Goal: Task Accomplishment & Management: Manage account settings

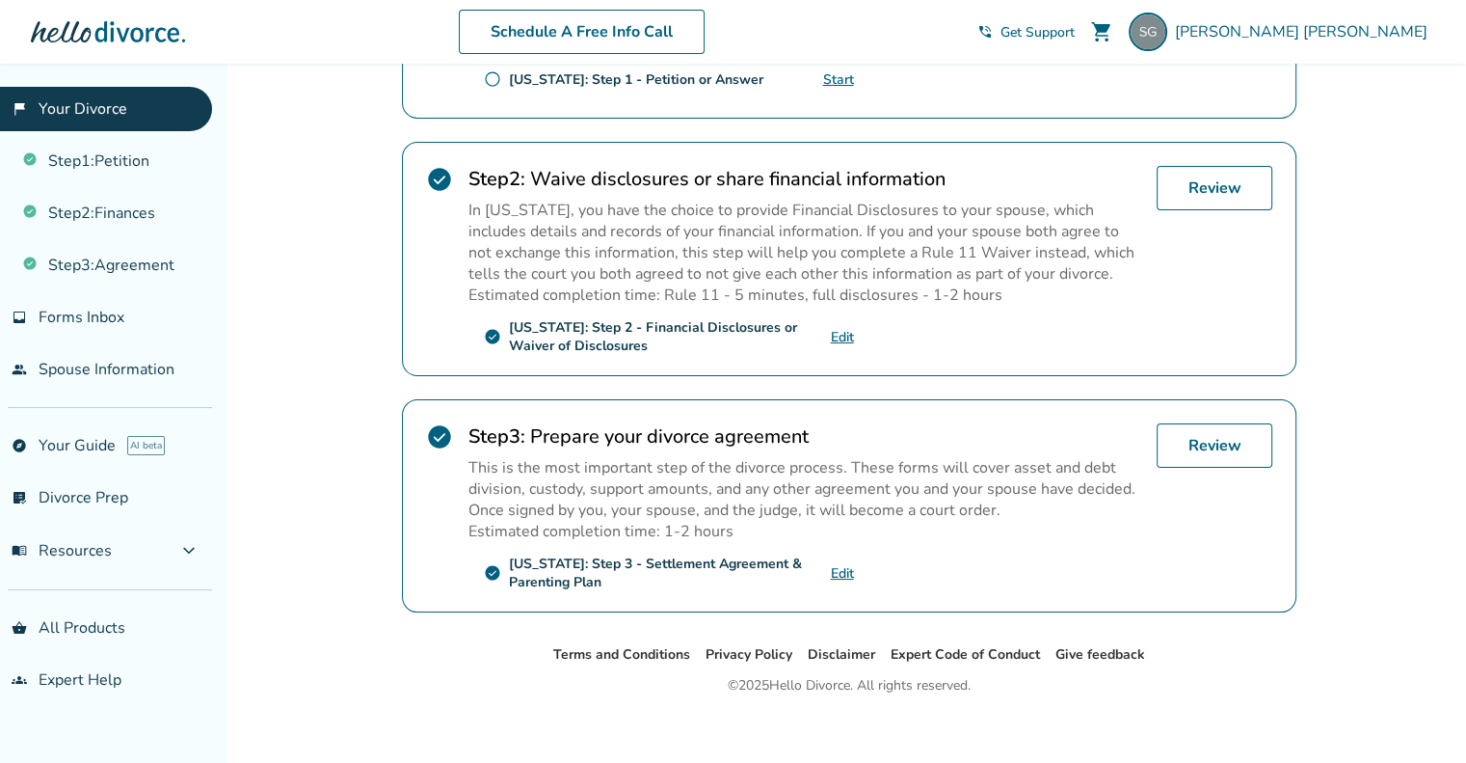
scroll to position [539, 0]
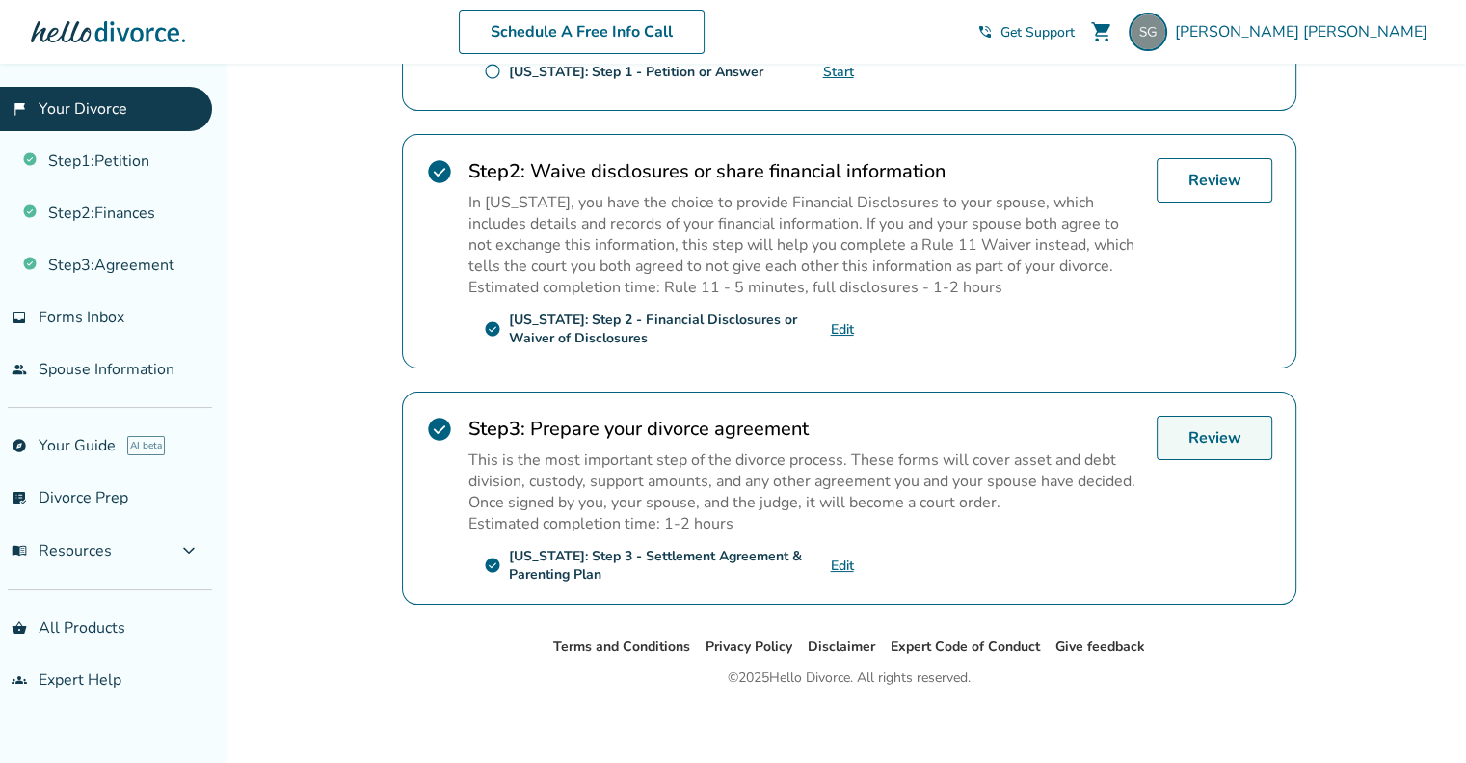
click at [1200, 433] on link "Review" at bounding box center [1215, 437] width 116 height 44
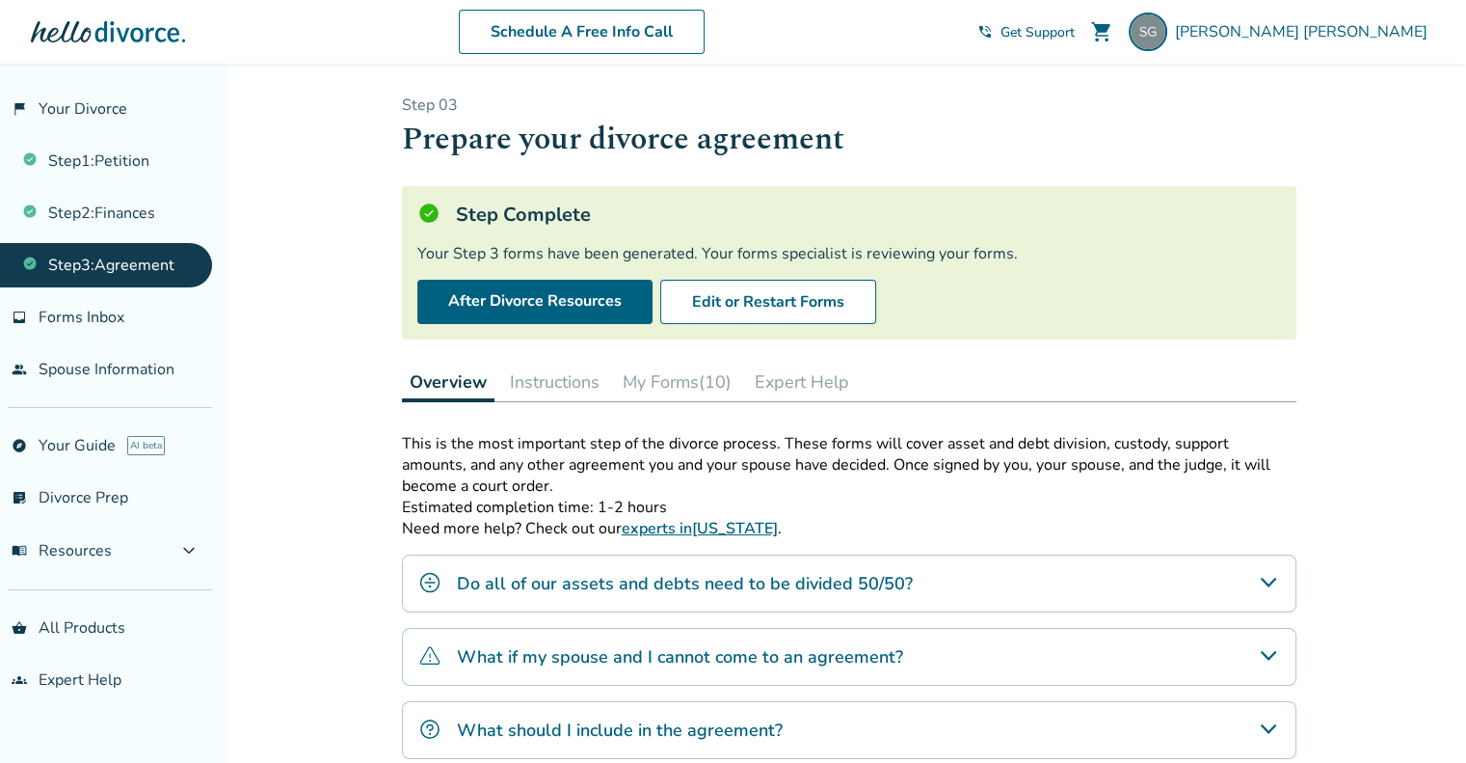
click at [92, 442] on link "explore Your Guide AI beta" at bounding box center [106, 445] width 212 height 44
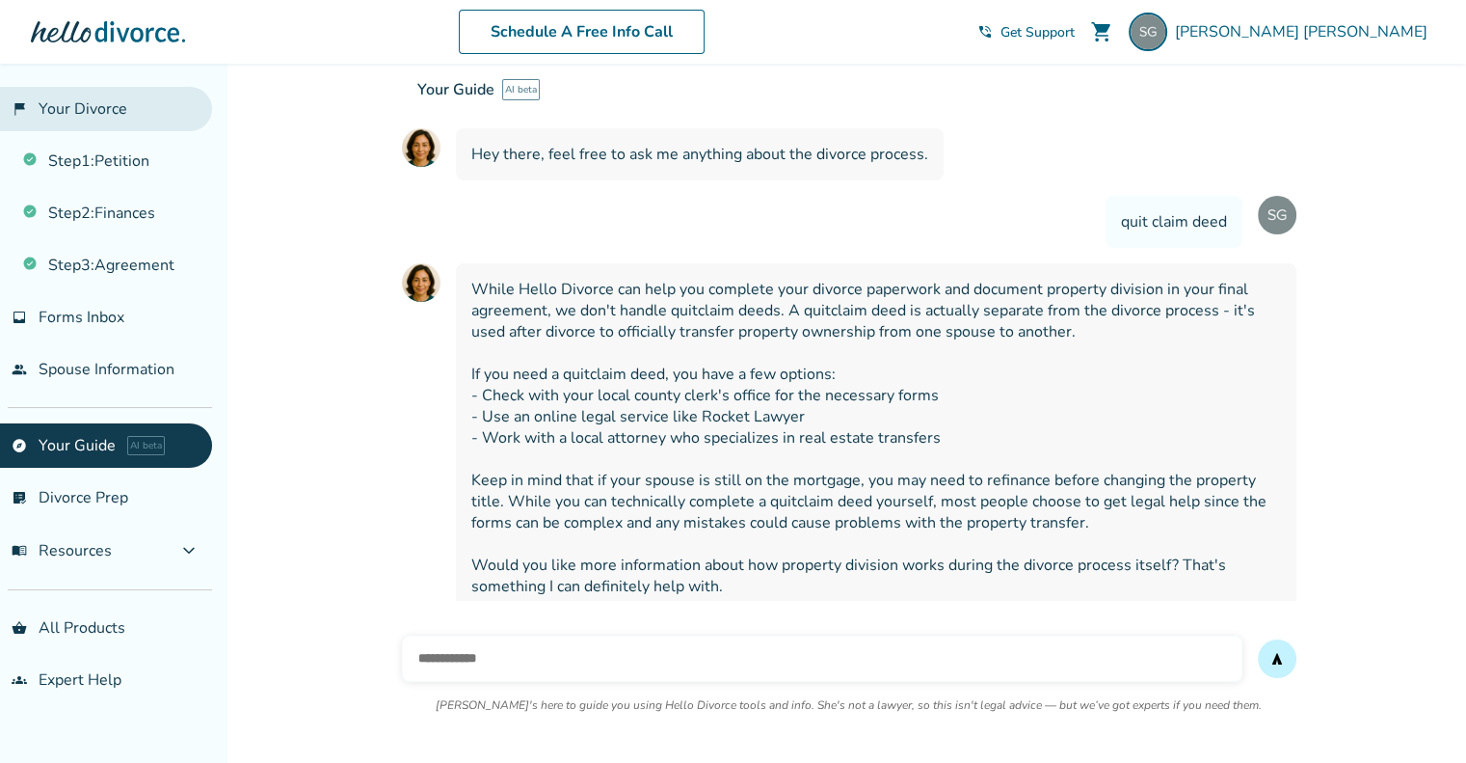
scroll to position [130, 0]
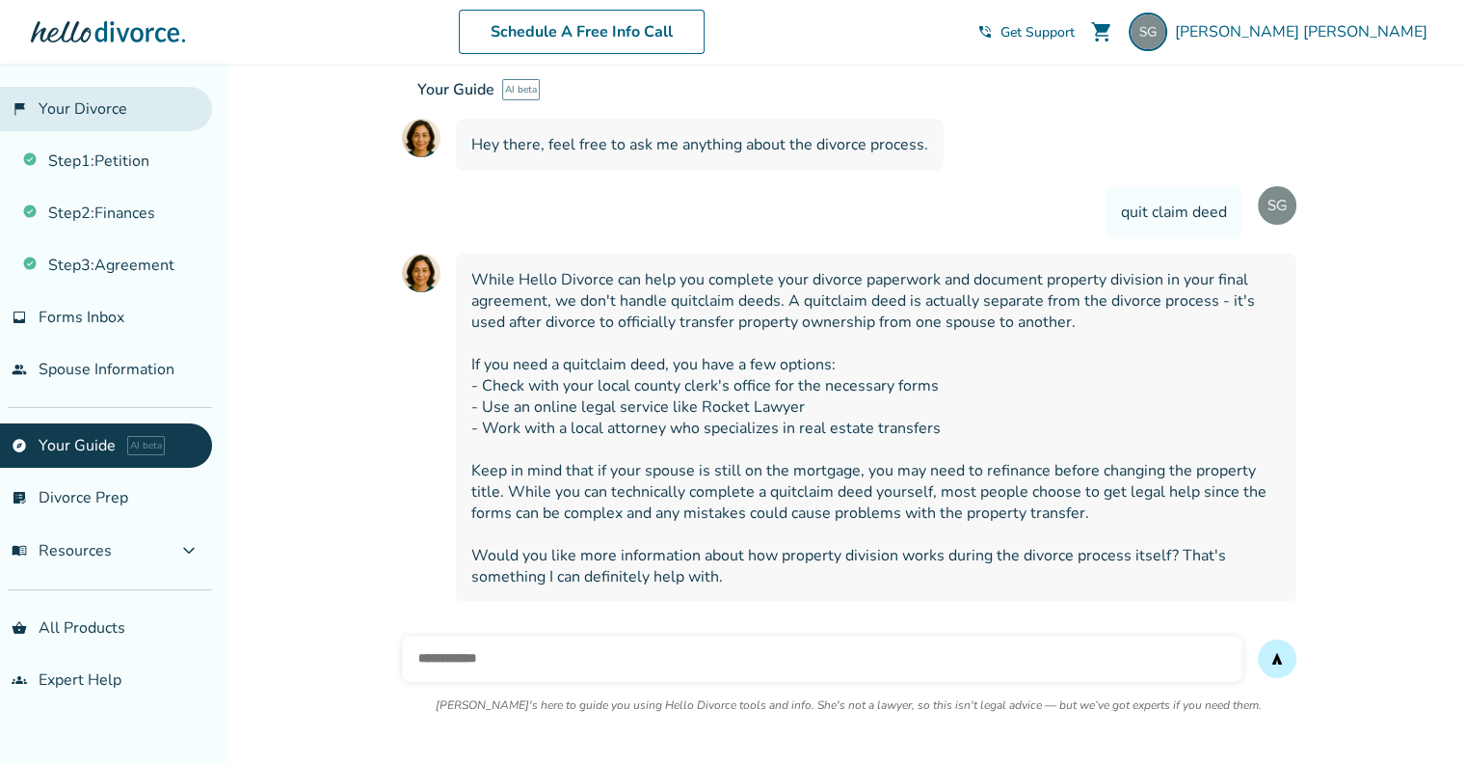
click at [54, 112] on link "flag_2 Your Divorce" at bounding box center [106, 109] width 212 height 44
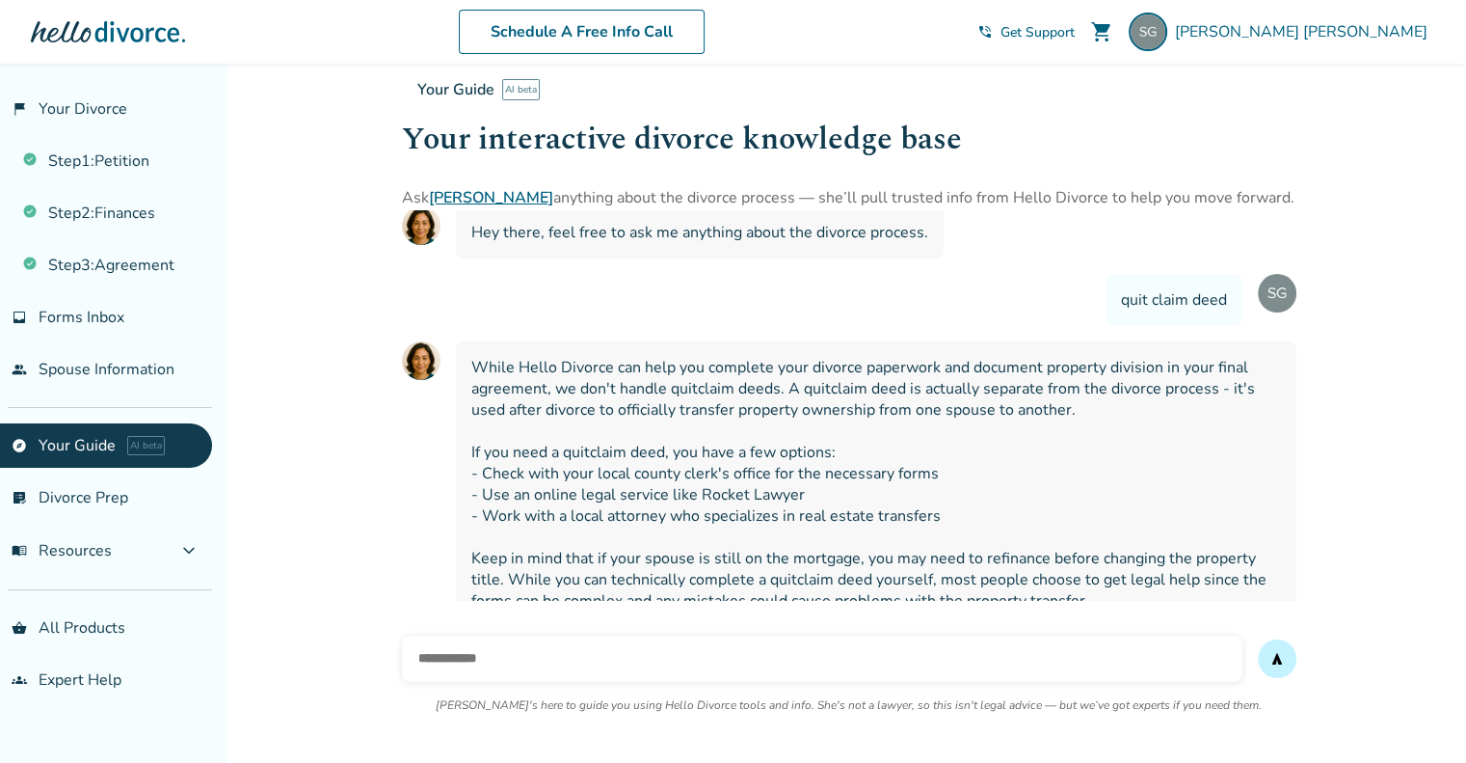
click at [53, 110] on link "flag_2 Your Divorce" at bounding box center [106, 109] width 212 height 44
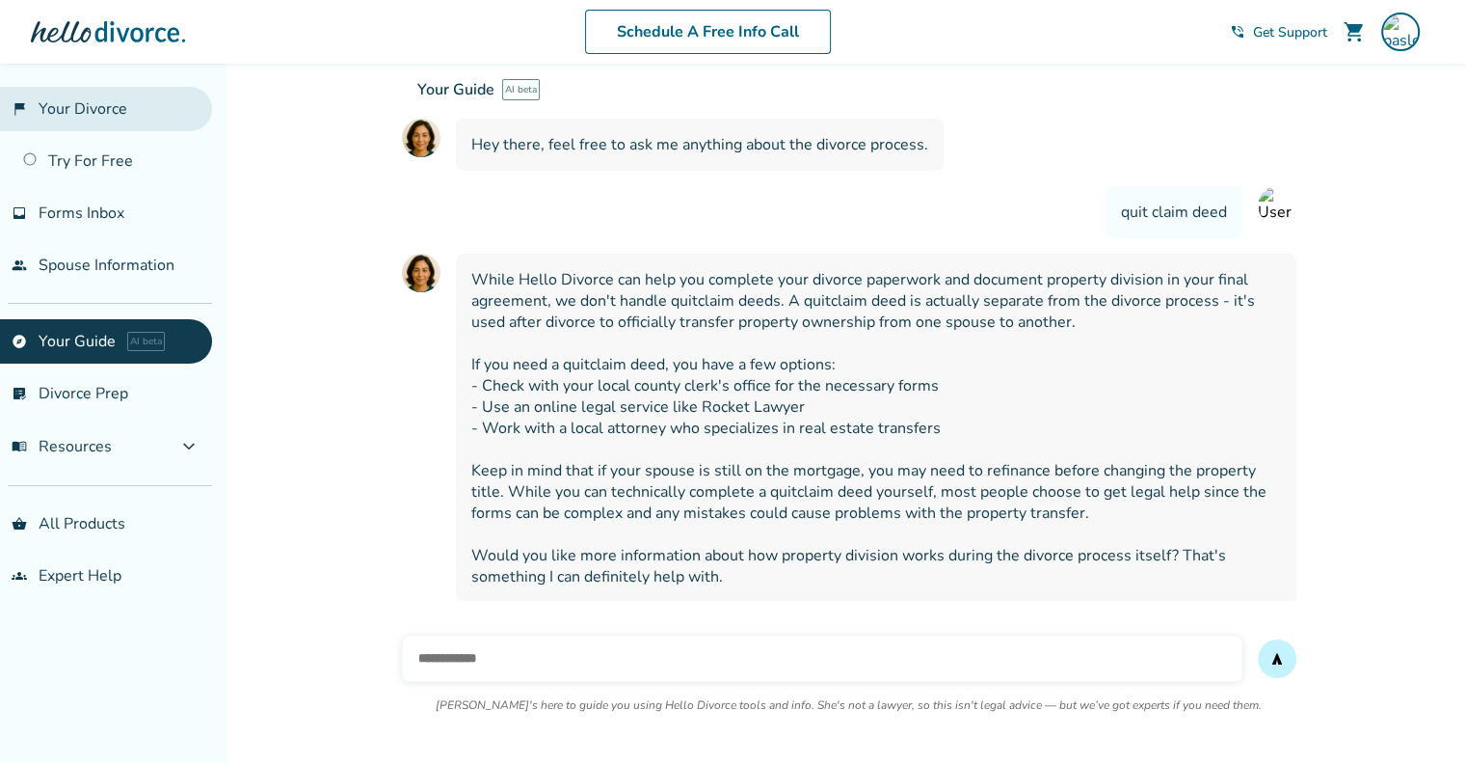
click at [57, 106] on link "flag_2 Your Divorce" at bounding box center [106, 109] width 212 height 44
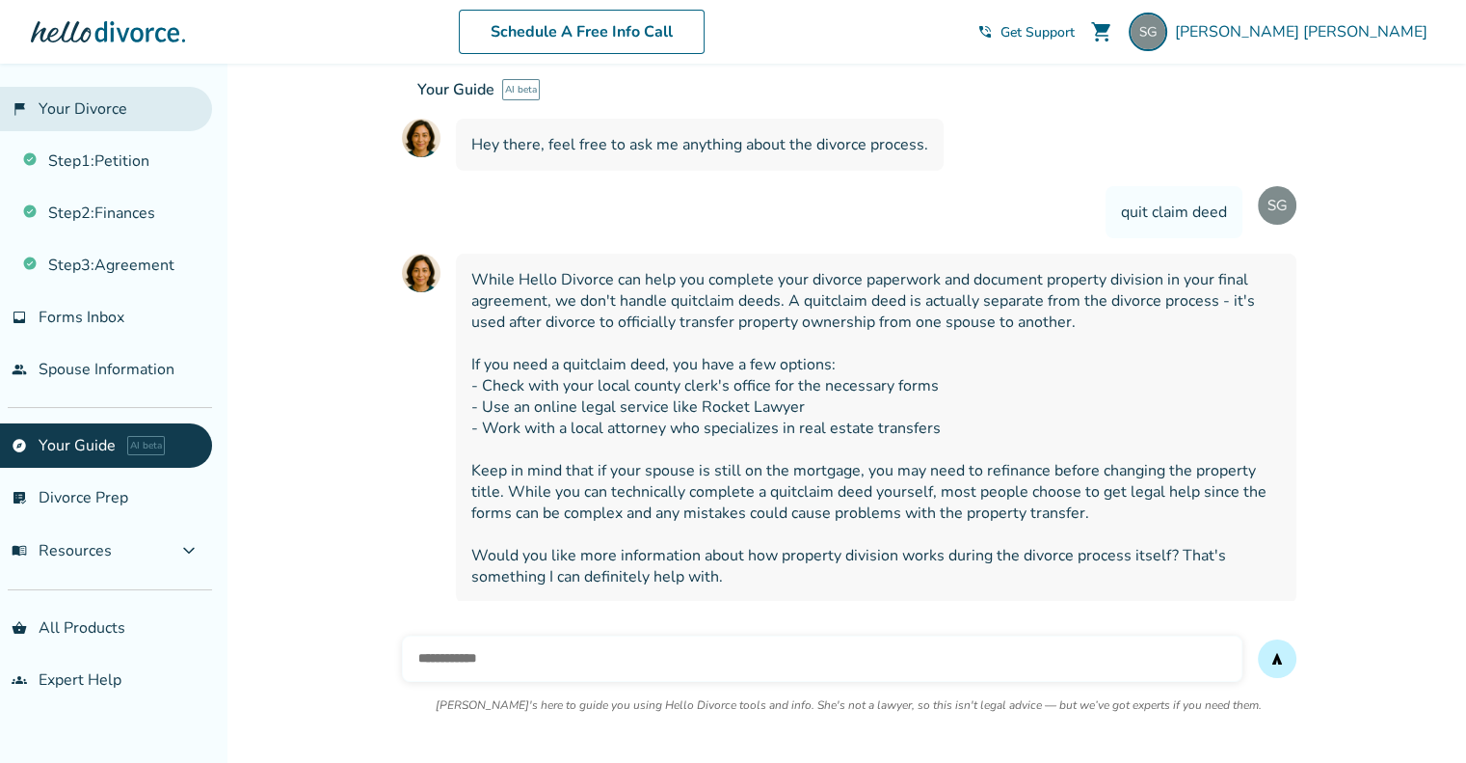
click at [57, 106] on link "flag_2 Your Divorce" at bounding box center [106, 109] width 212 height 44
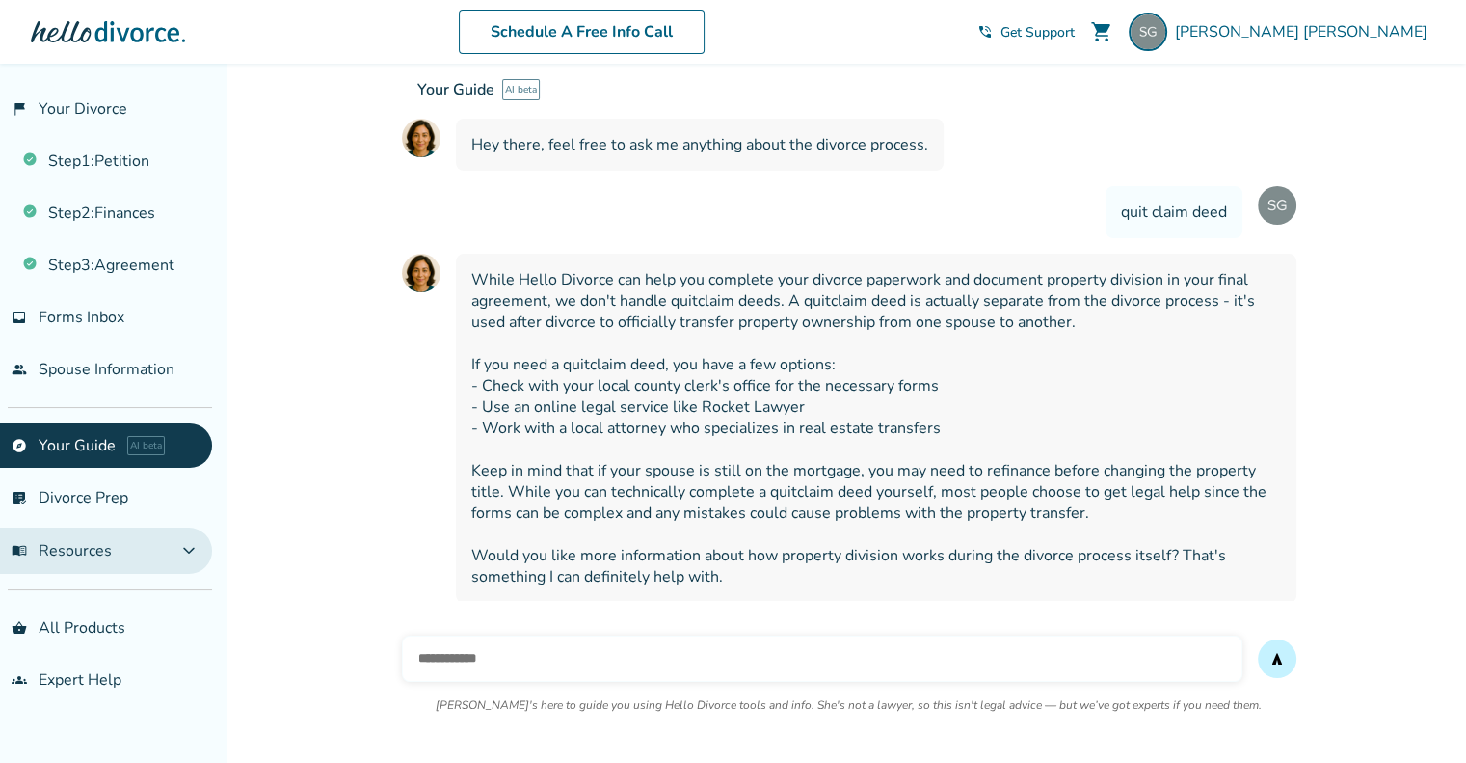
click at [196, 552] on span "expand_more" at bounding box center [188, 550] width 23 height 23
click at [188, 547] on span "expand_more" at bounding box center [188, 550] width 23 height 23
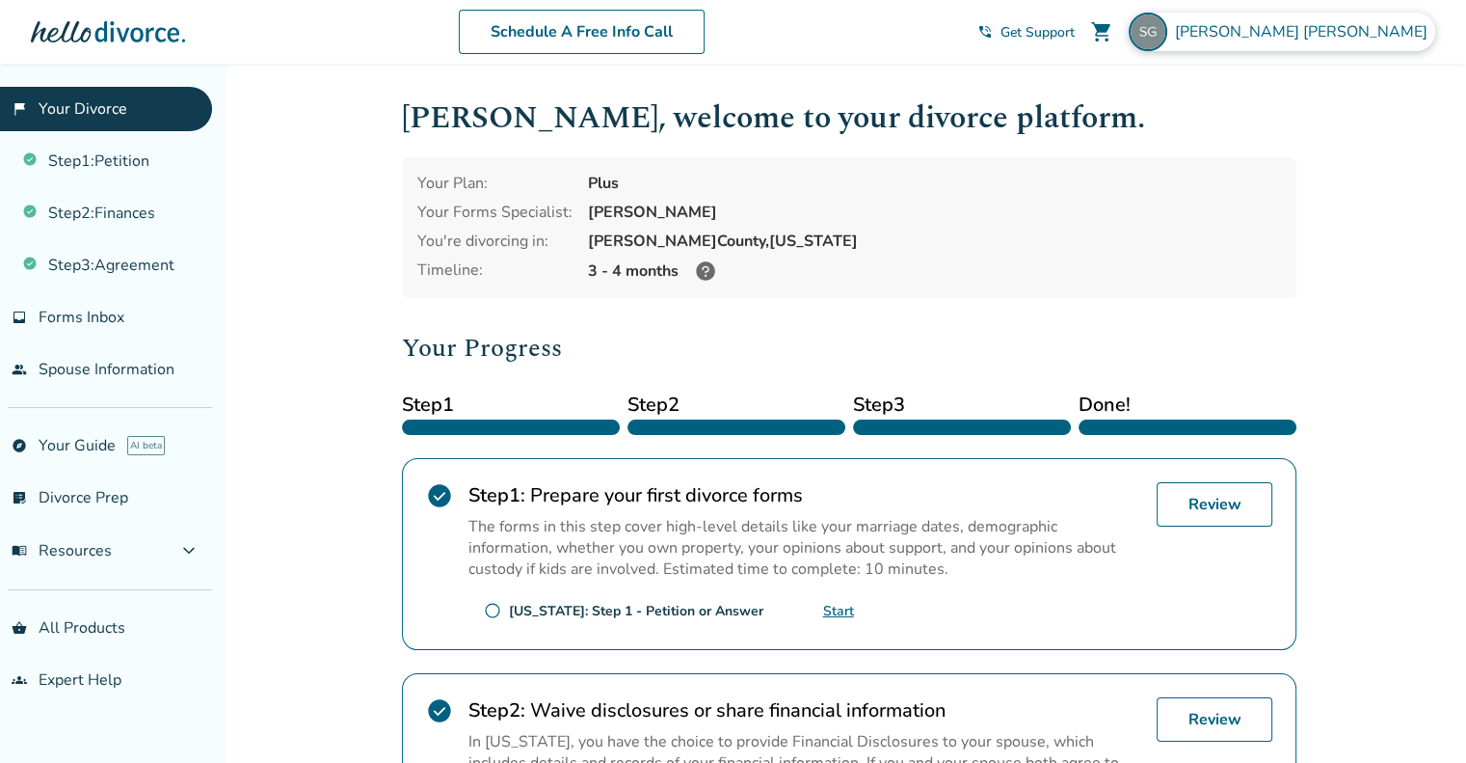
click at [1167, 46] on img at bounding box center [1148, 32] width 39 height 39
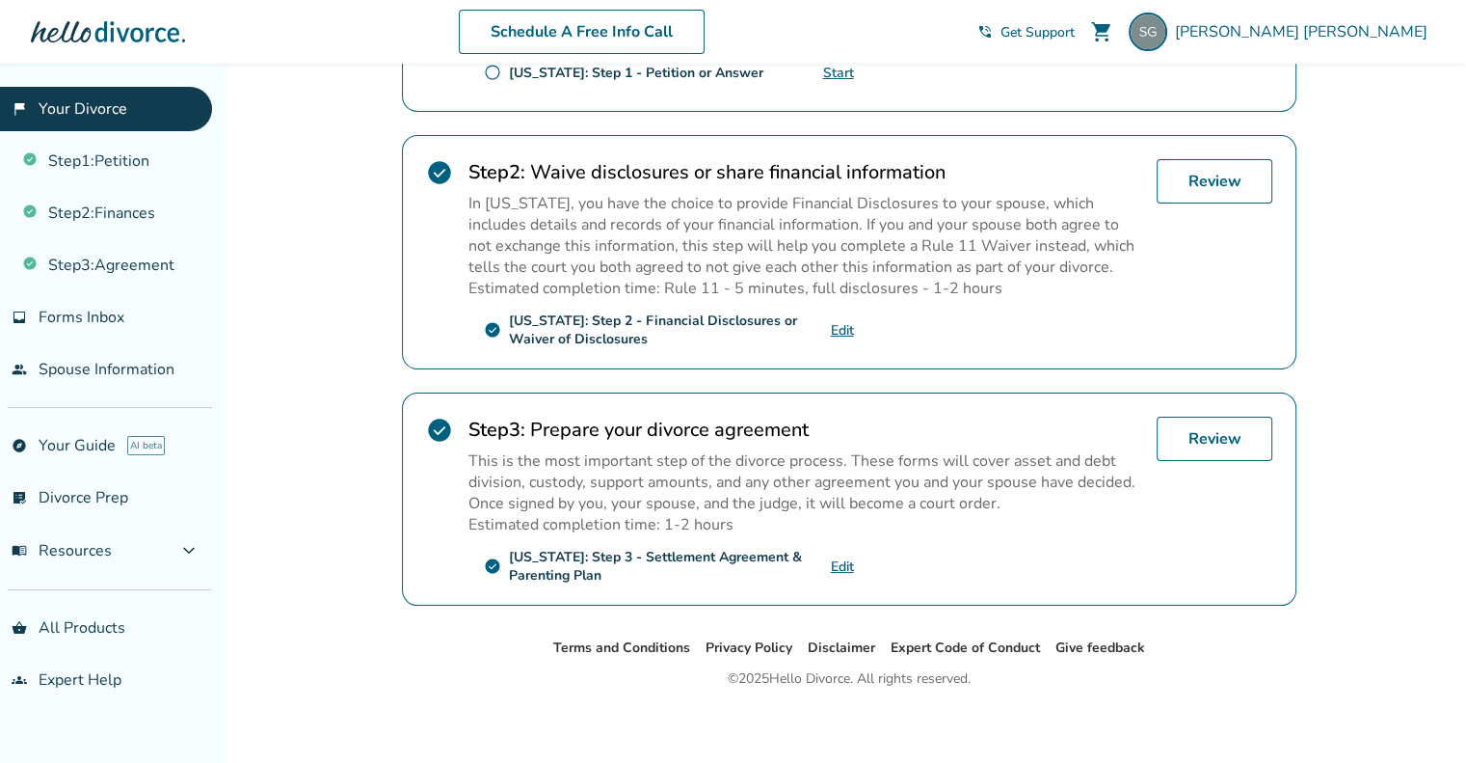
scroll to position [539, 0]
click at [1207, 427] on link "Review" at bounding box center [1215, 437] width 116 height 44
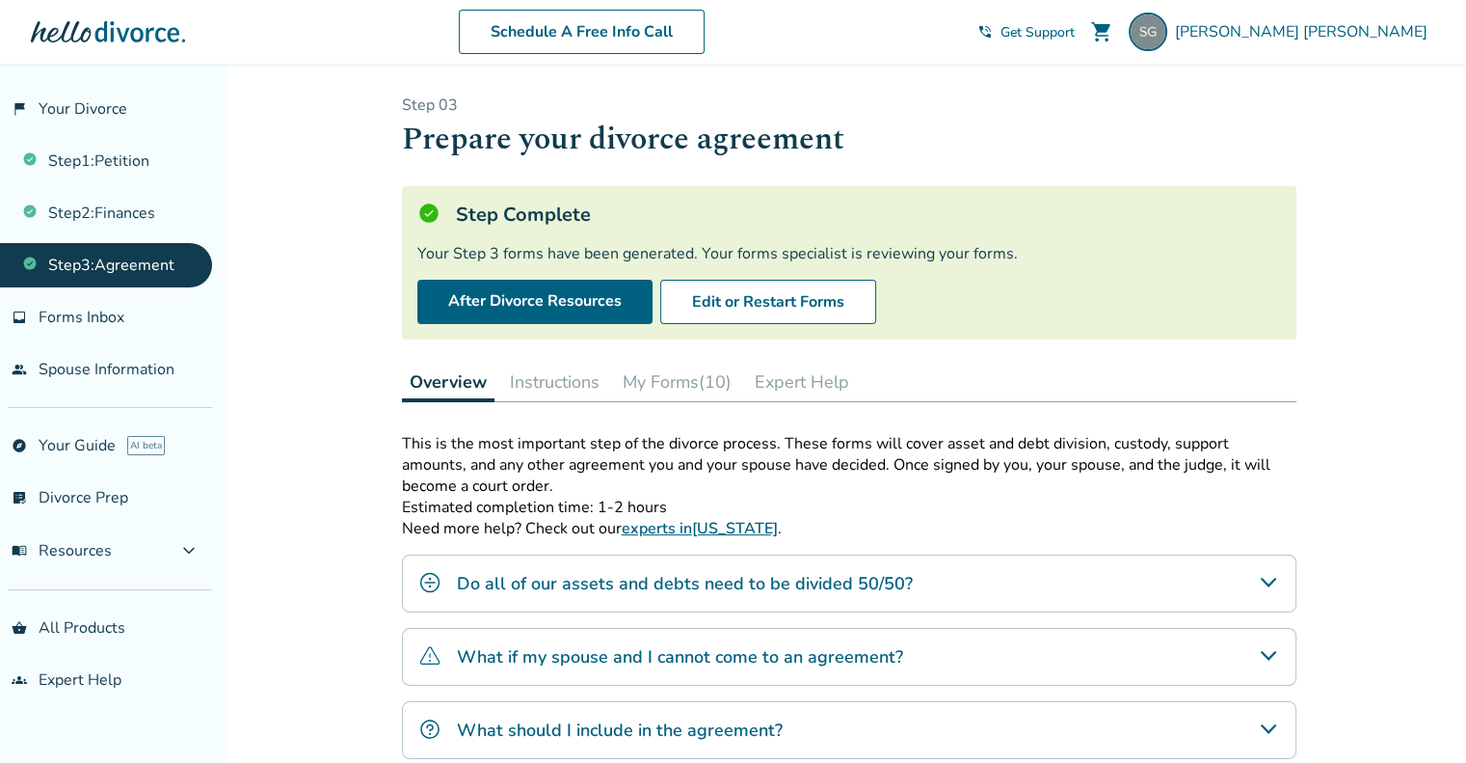
click at [677, 381] on button "My Forms (10)" at bounding box center [677, 381] width 124 height 39
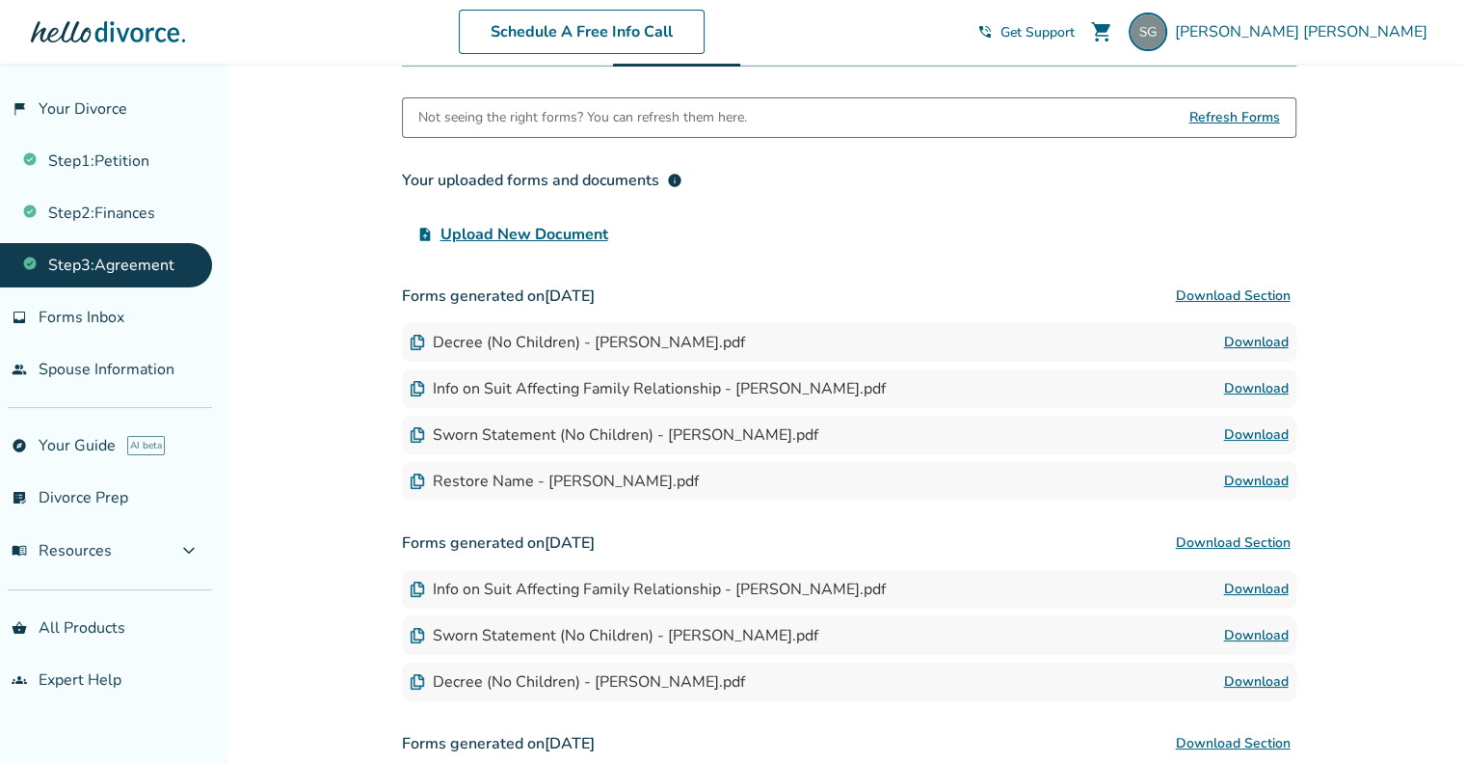
scroll to position [344, 0]
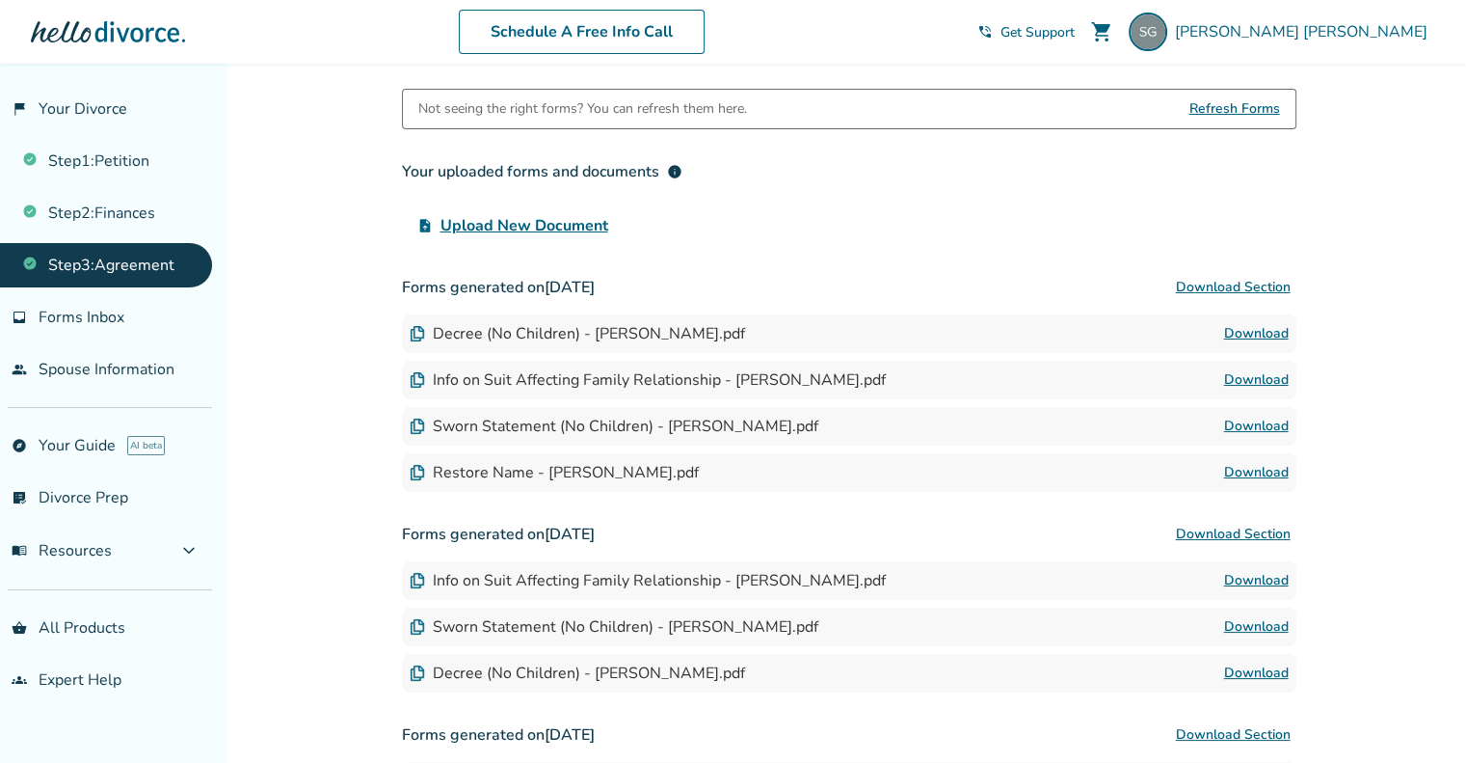
click at [1257, 328] on link "Download" at bounding box center [1256, 333] width 65 height 23
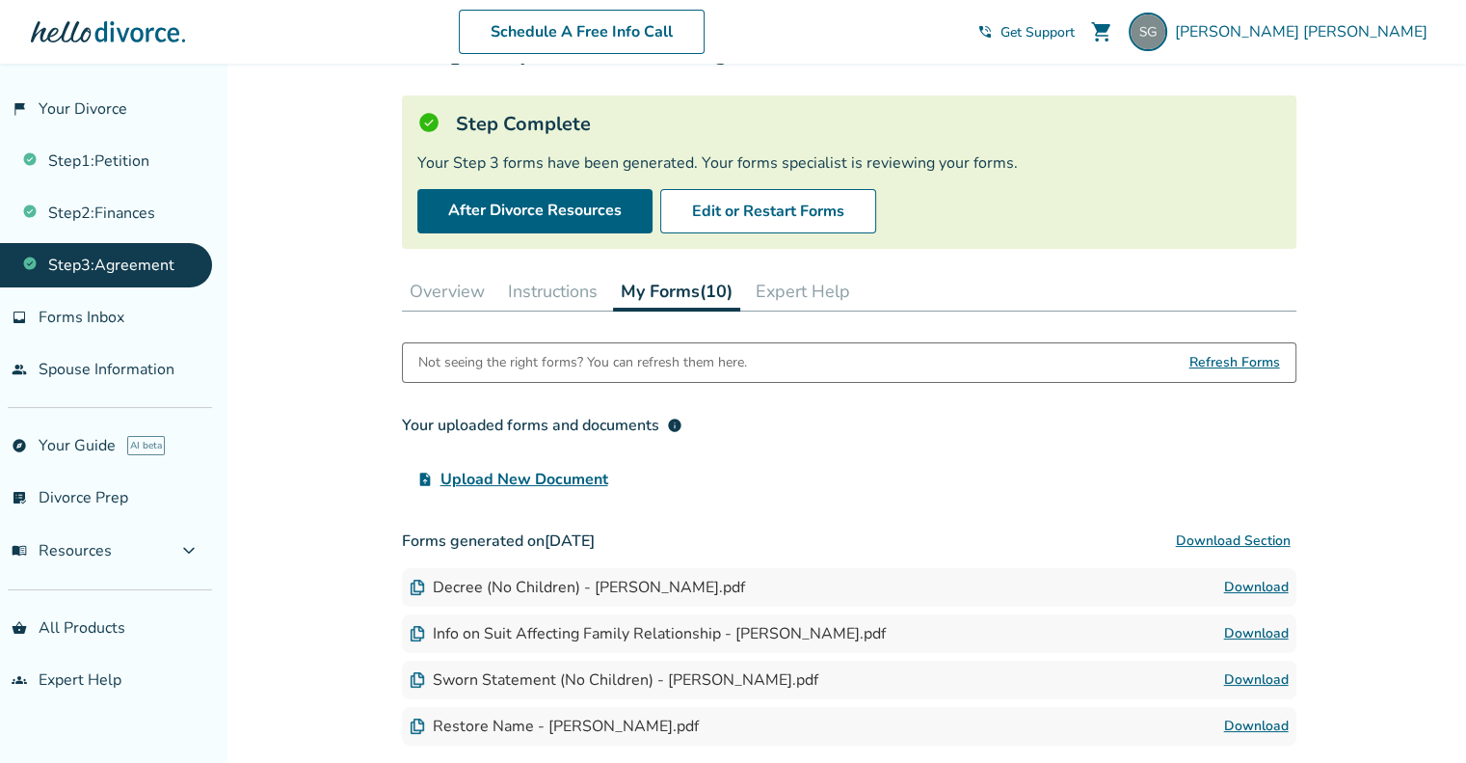
scroll to position [89, 0]
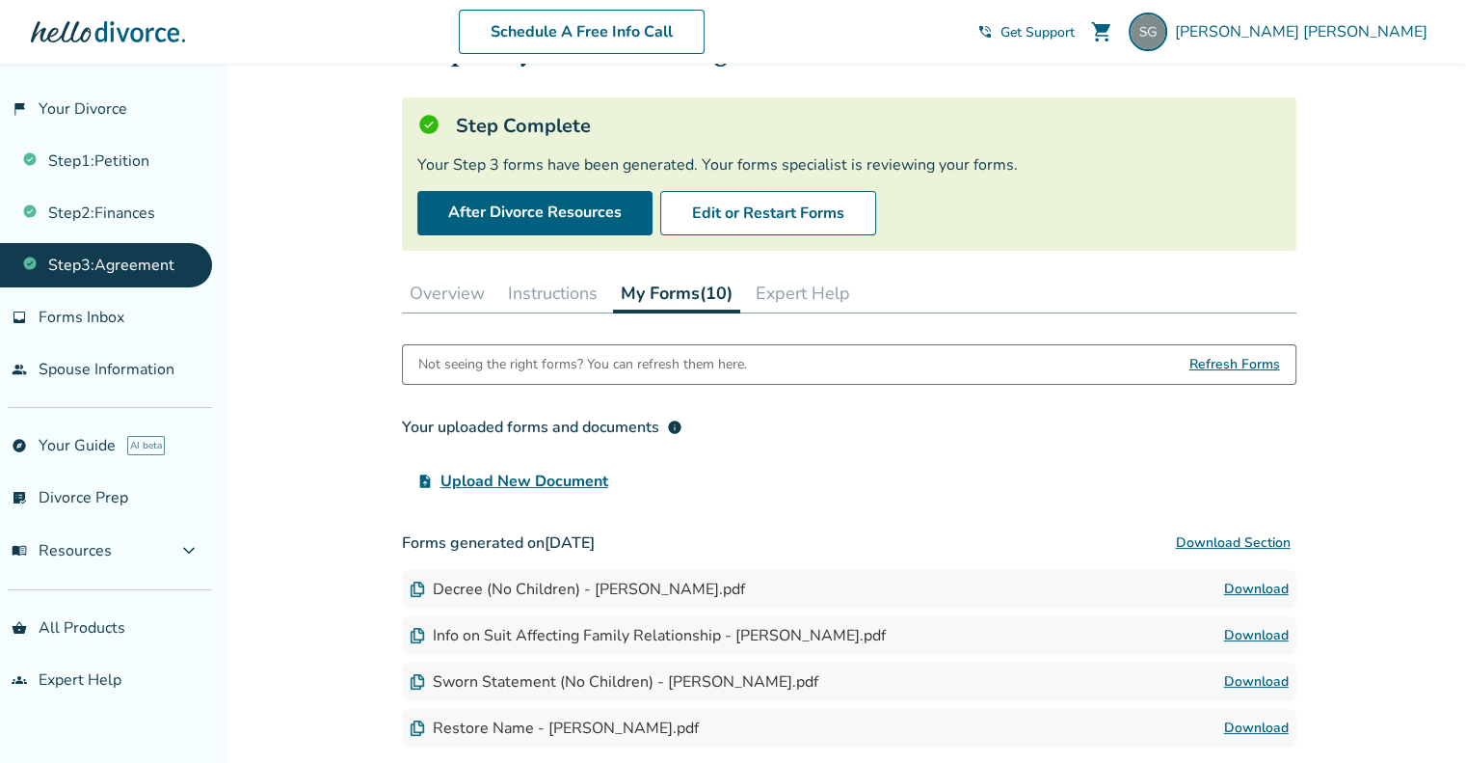
click at [438, 296] on button "Overview" at bounding box center [447, 293] width 91 height 39
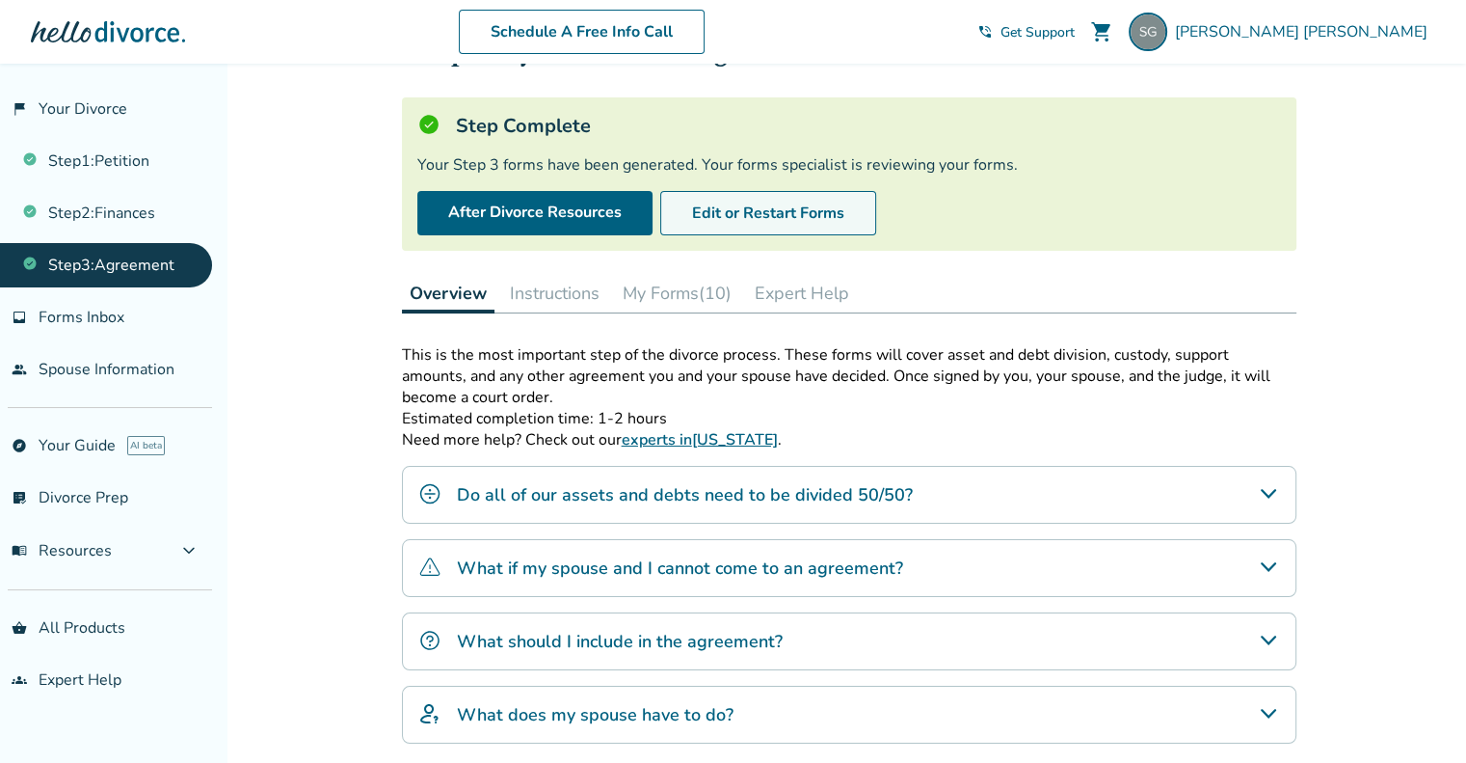
click at [755, 214] on button "Edit or Restart Forms" at bounding box center [768, 213] width 216 height 44
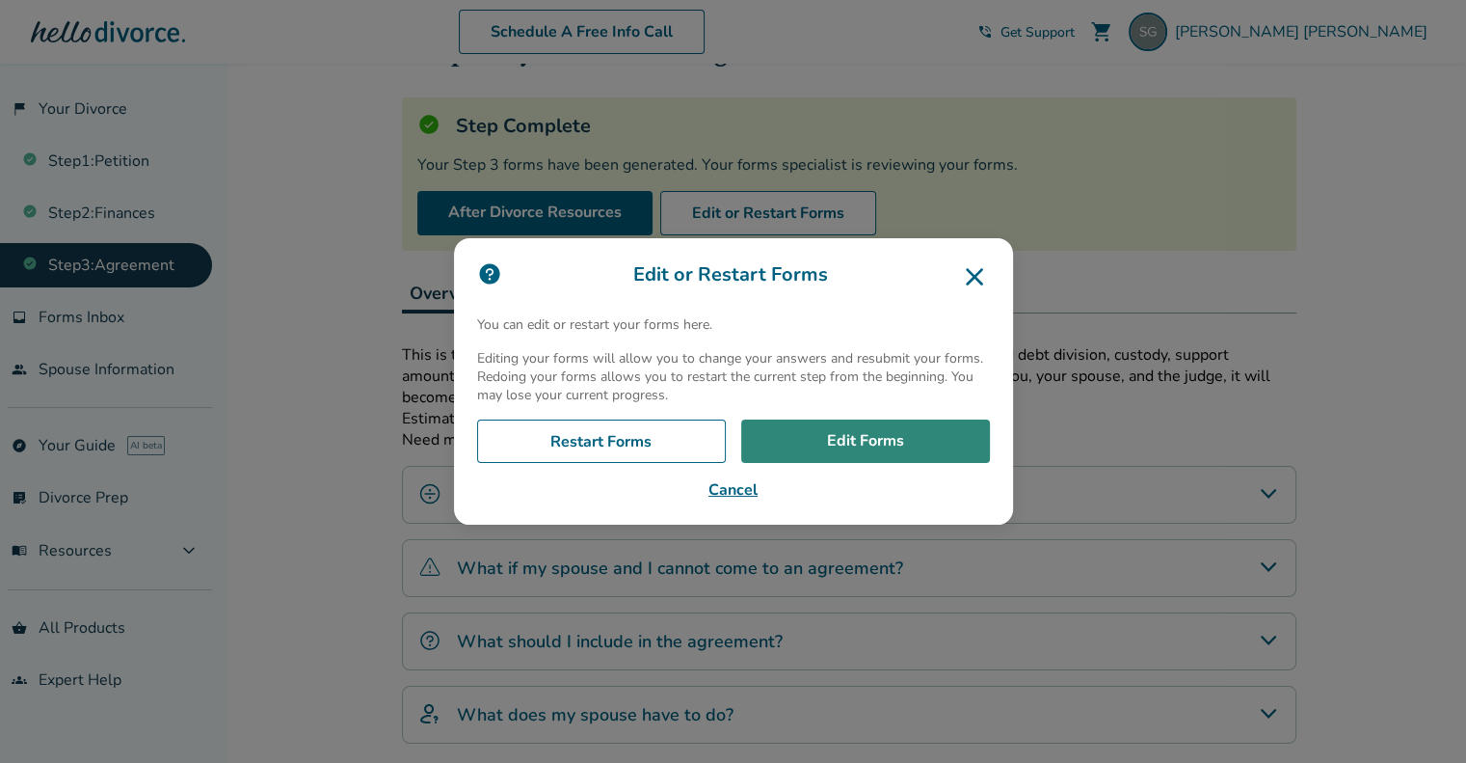
click at [883, 446] on link "Edit Forms" at bounding box center [865, 441] width 249 height 44
